Goal: Contribute content: Add original content to the website for others to see

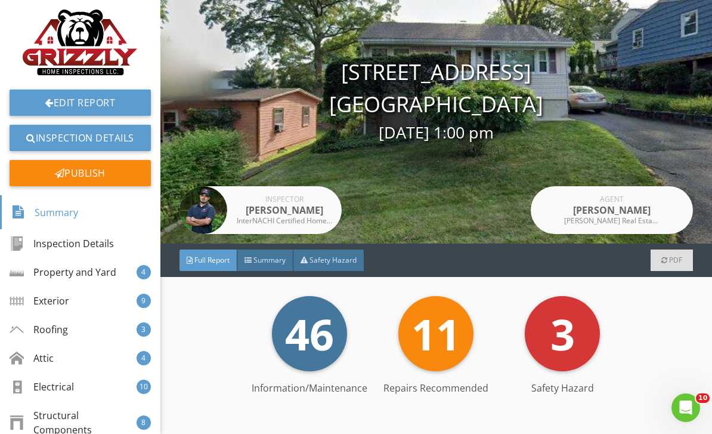
click at [318, 251] on div "Safety Hazard" at bounding box center [328, 259] width 70 height 21
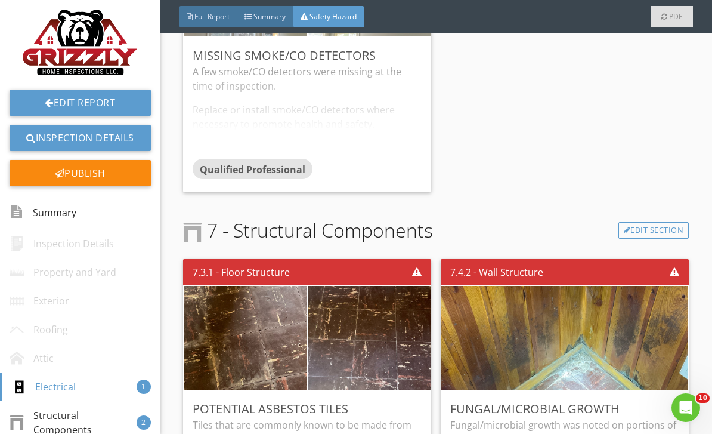
scroll to position [521, 0]
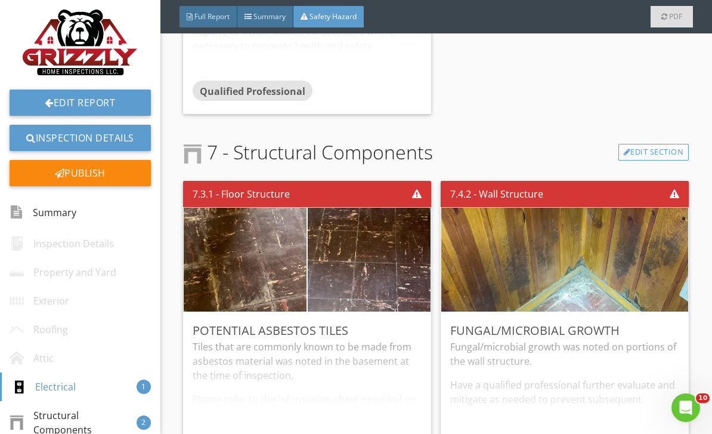
click at [277, 18] on span "Summary" at bounding box center [269, 16] width 32 height 10
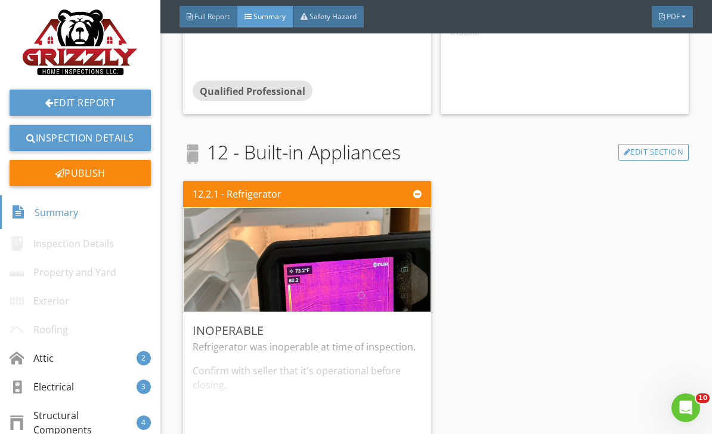
scroll to position [2408, 0]
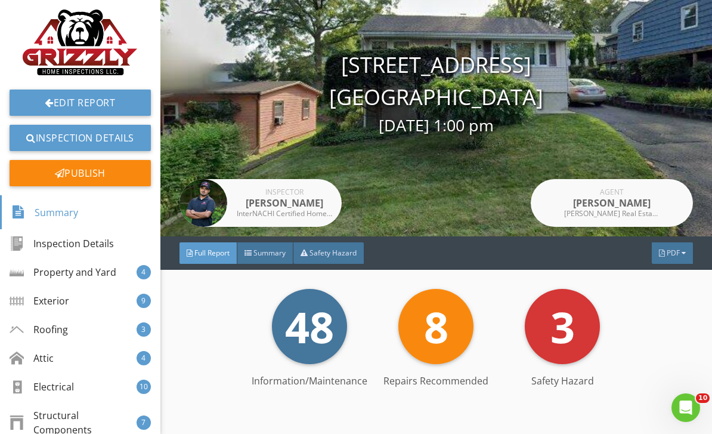
scroll to position [57, 0]
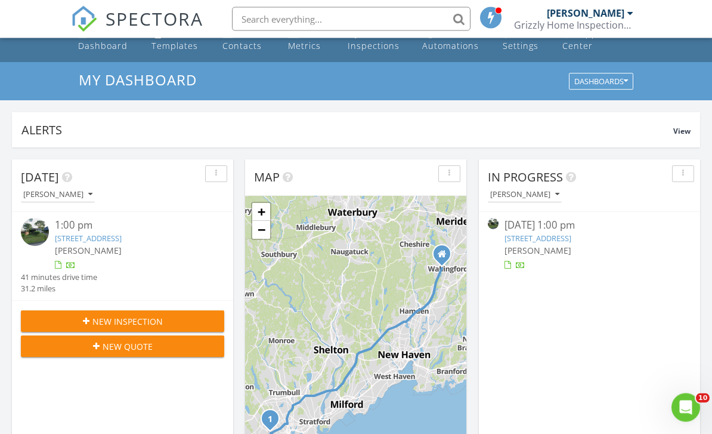
scroll to position [18, 0]
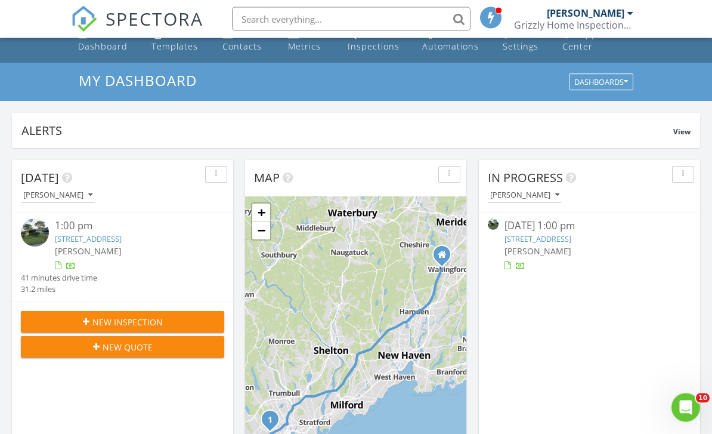
click at [81, 240] on link "151 May St, Fairfield, CT 06825" at bounding box center [88, 239] width 67 height 11
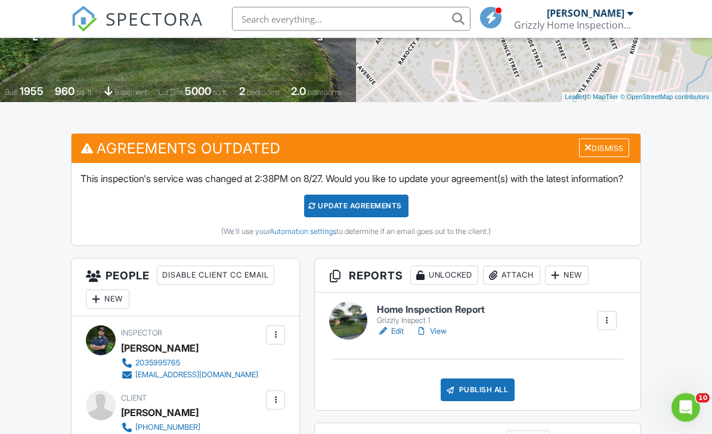
scroll to position [252, 0]
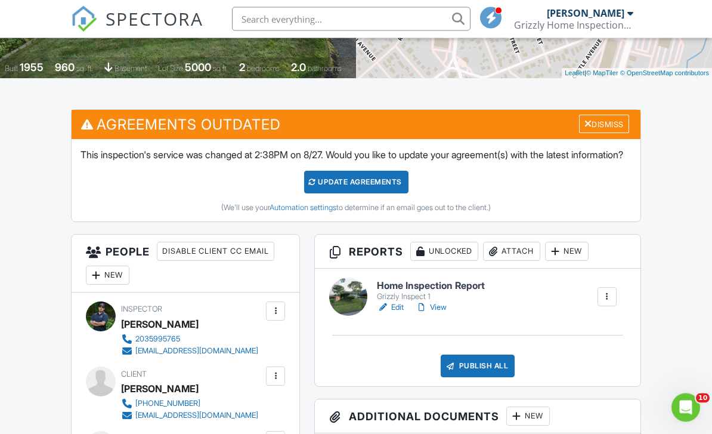
click at [396, 314] on link "Edit" at bounding box center [390, 308] width 27 height 12
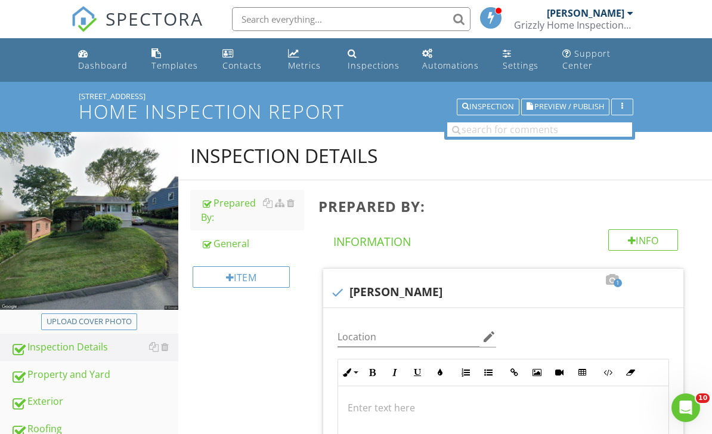
click at [78, 317] on div "Upload cover photo" at bounding box center [89, 322] width 85 height 12
type input "C:\fakepath\IMG_0185.jpeg"
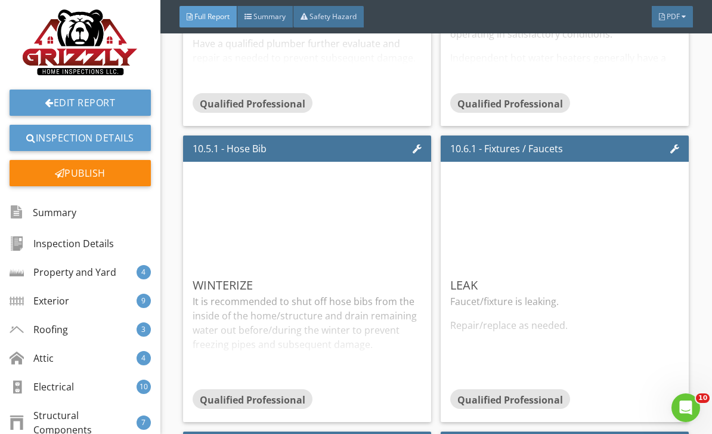
scroll to position [13403, 0]
